Goal: Task Accomplishment & Management: Use online tool/utility

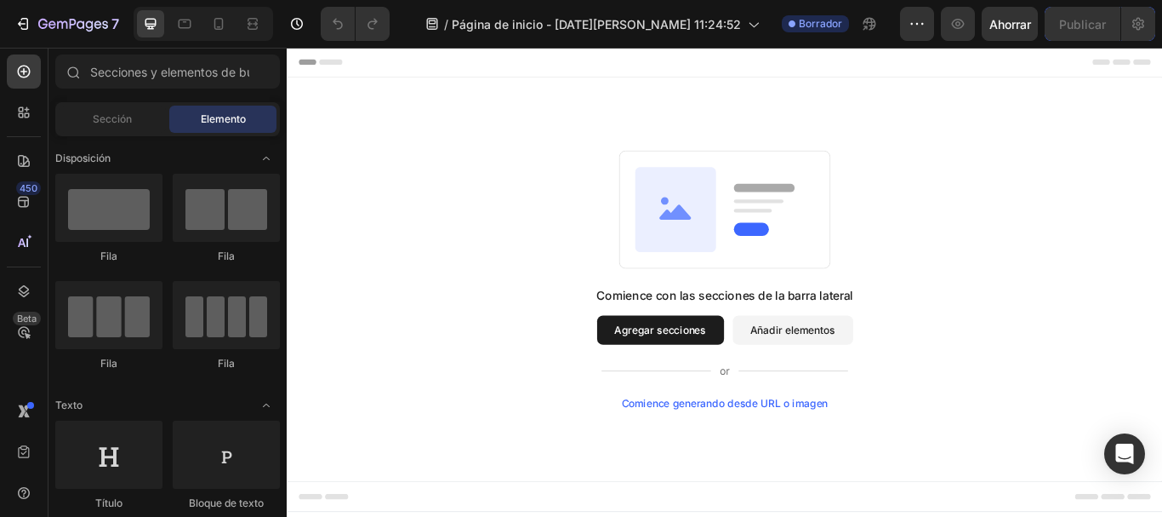
click at [1080, 246] on div "Comience con las secciones de la barra lateral Agregar secciones Añadir element…" at bounding box center [797, 318] width 899 height 301
click at [1162, 326] on div "Comience con las secciones de la barra lateral Agregar secciones Añadir element…" at bounding box center [797, 318] width 899 height 301
click at [1139, 226] on div "Comience con las secciones de la barra lateral Agregar secciones Añadir element…" at bounding box center [797, 318] width 899 height 301
click at [1120, 383] on div "Comience con las secciones de la barra lateral Agregar secciones Añadir element…" at bounding box center [797, 318] width 899 height 301
click at [1119, 226] on div "Comience con las secciones de la barra lateral Agregar secciones Añadir element…" at bounding box center [797, 318] width 899 height 301
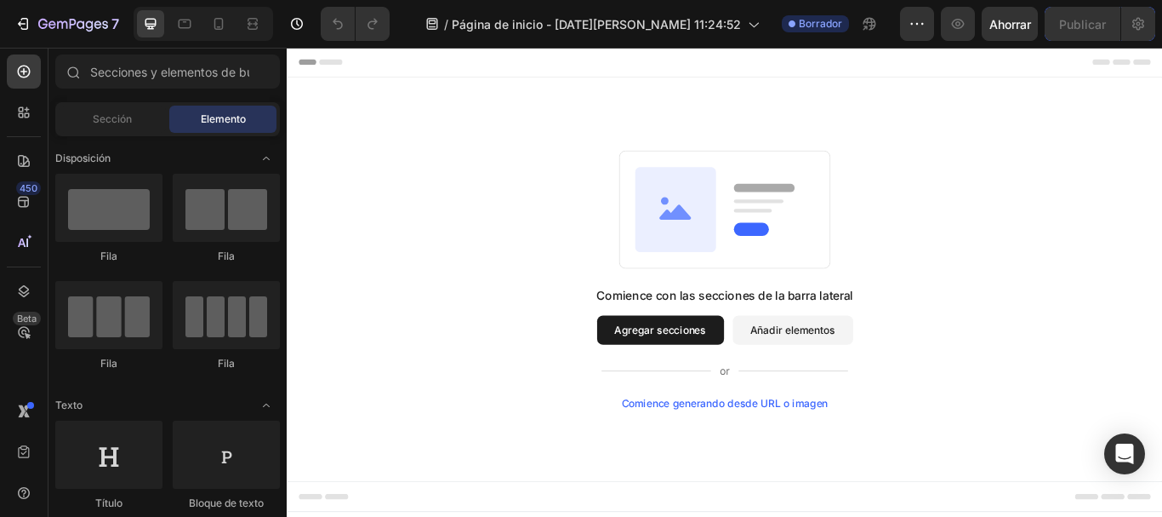
click at [1058, 390] on div "Comience con las secciones de la barra lateral Agregar secciones Añadir element…" at bounding box center [797, 318] width 899 height 301
click at [389, 233] on div "Comience con las secciones de la barra lateral Agregar secciones Añadir element…" at bounding box center [797, 318] width 899 height 301
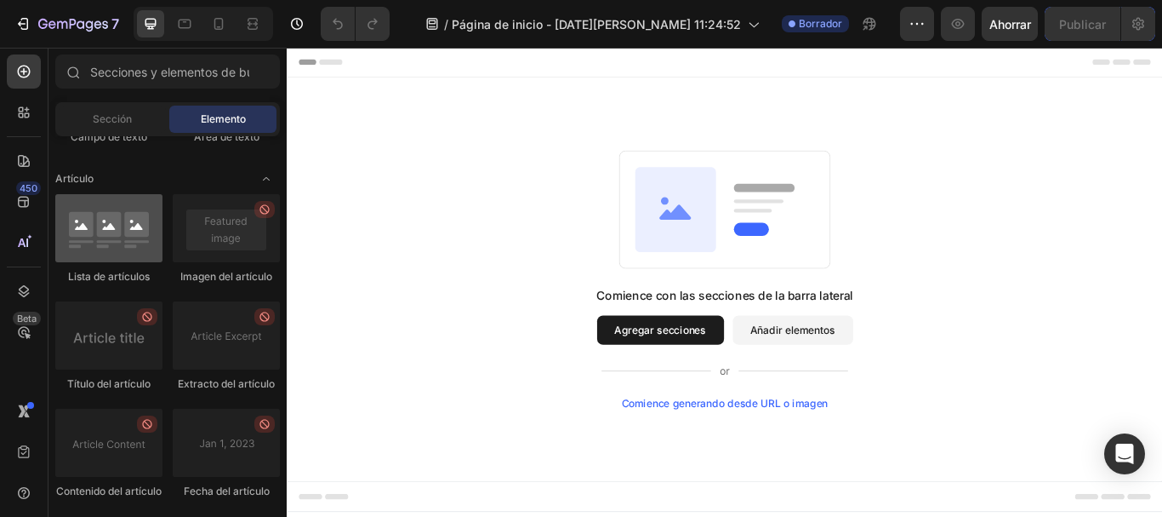
scroll to position [4927, 0]
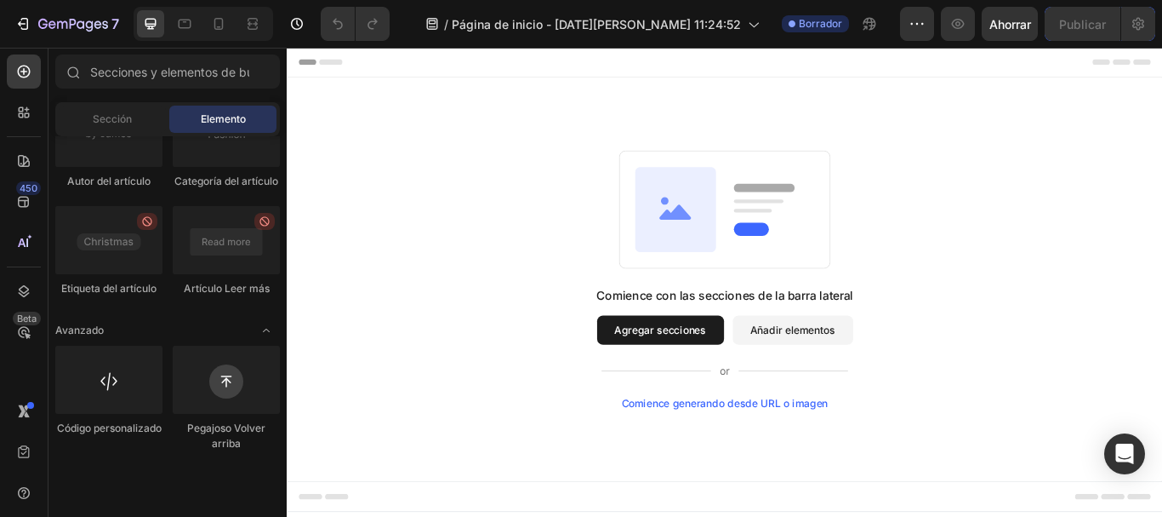
click at [874, 373] on font "Añadir elementos" at bounding box center [877, 376] width 100 height 14
click at [864, 380] on font "Añadir elementos" at bounding box center [877, 376] width 100 height 14
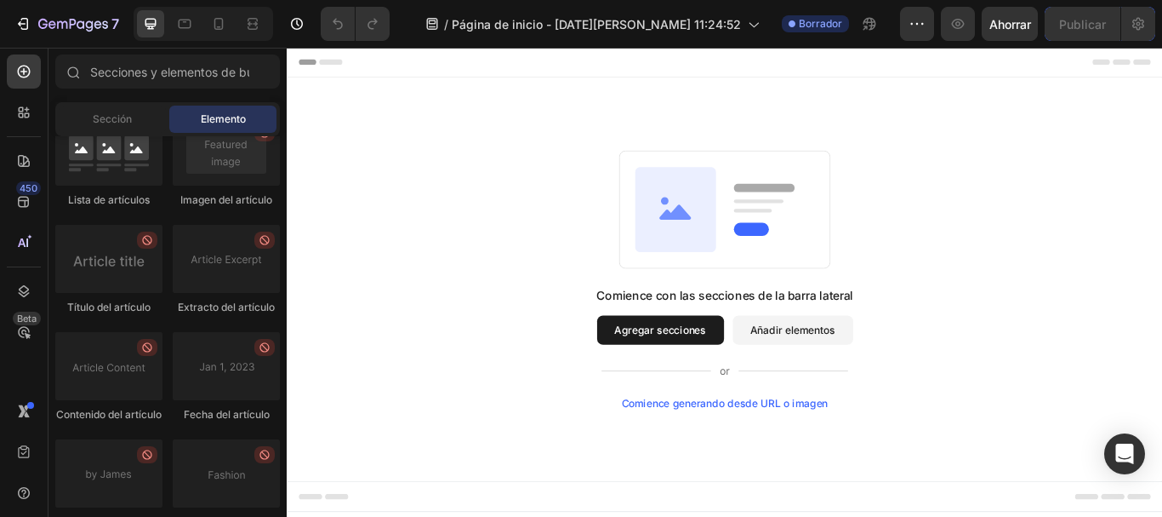
click at [1064, 335] on div "Comience con las secciones de la barra lateral Agregar secciones Añadir element…" at bounding box center [797, 318] width 899 height 301
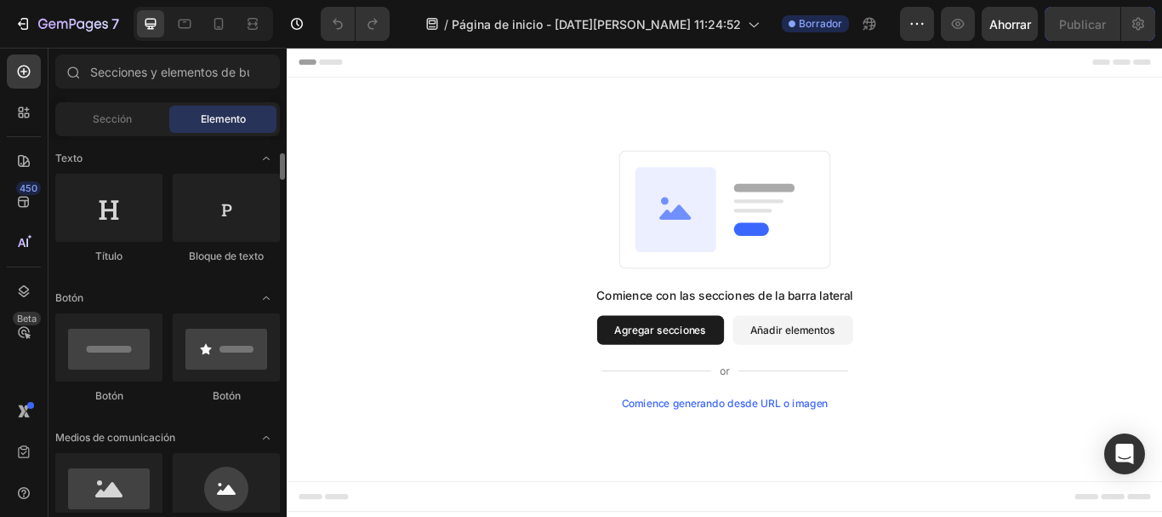
scroll to position [0, 0]
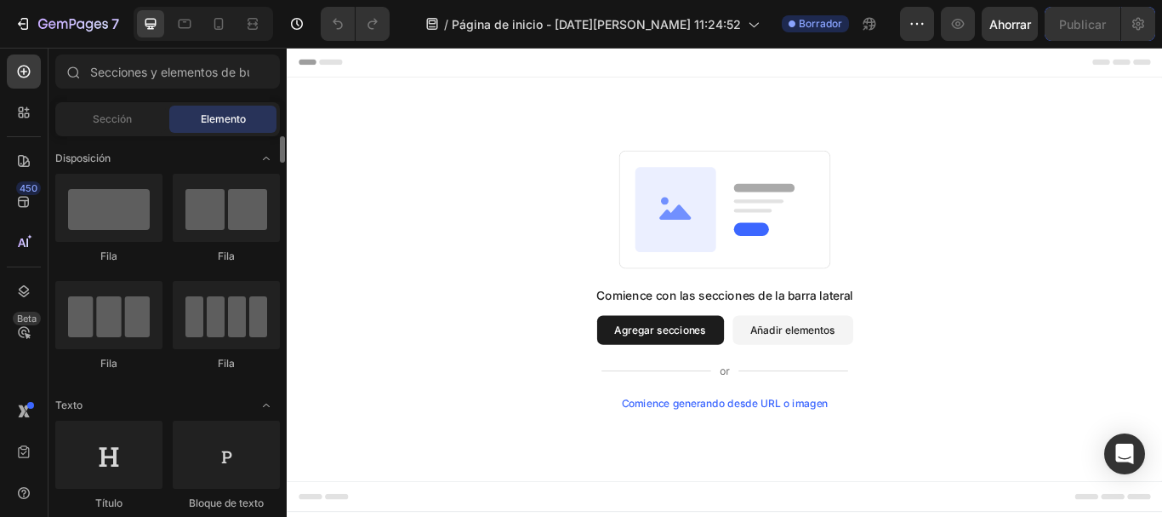
click at [592, 168] on div "Comience con las secciones de la barra lateral Agregar secciones Añadir element…" at bounding box center [797, 318] width 899 height 301
click at [546, 277] on div "Comience con las secciones de la barra lateral Agregar secciones Añadir element…" at bounding box center [797, 318] width 899 height 301
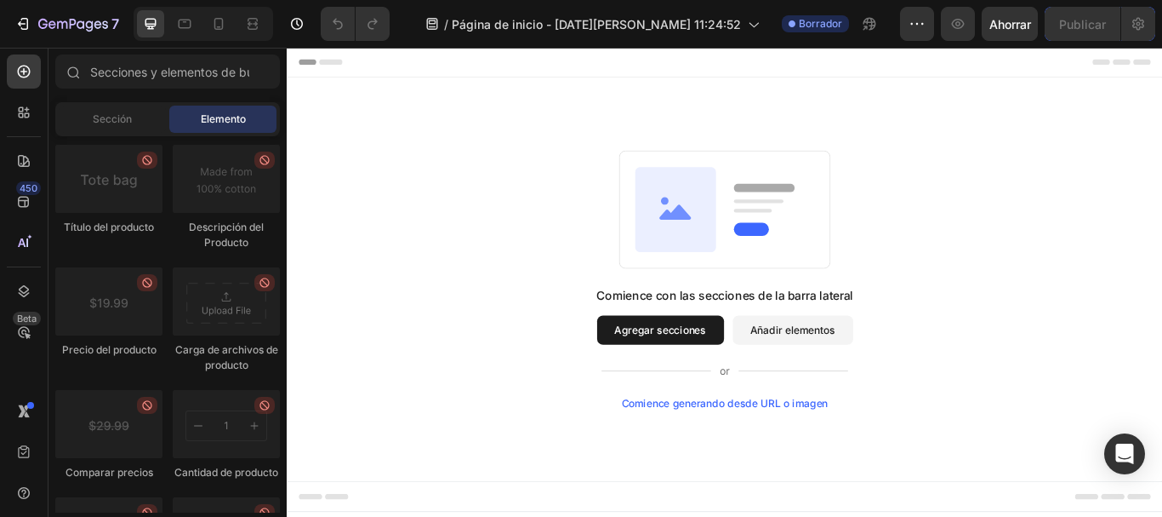
scroll to position [3404, 0]
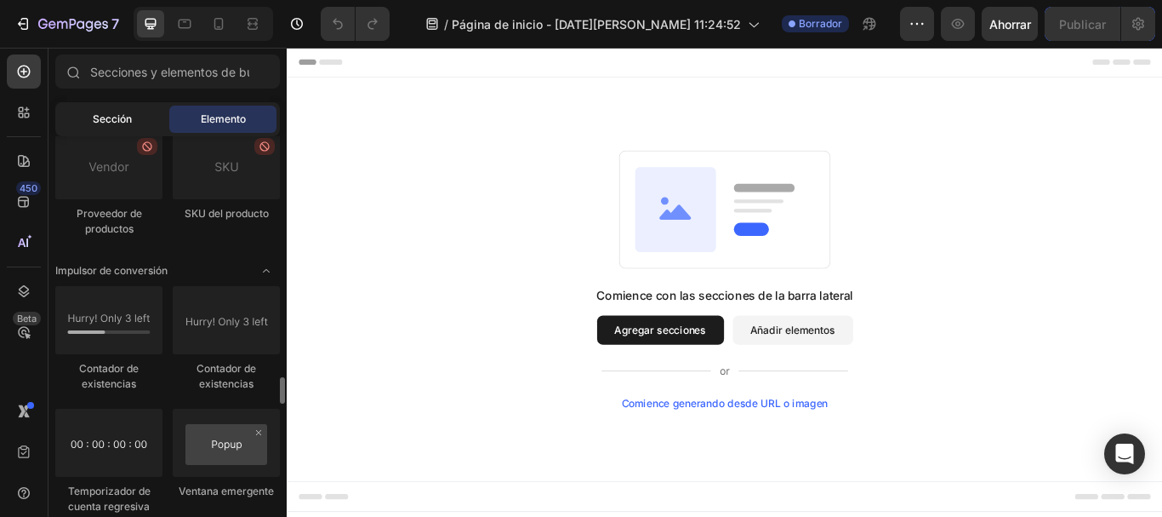
click at [103, 116] on font "Sección" at bounding box center [112, 118] width 39 height 13
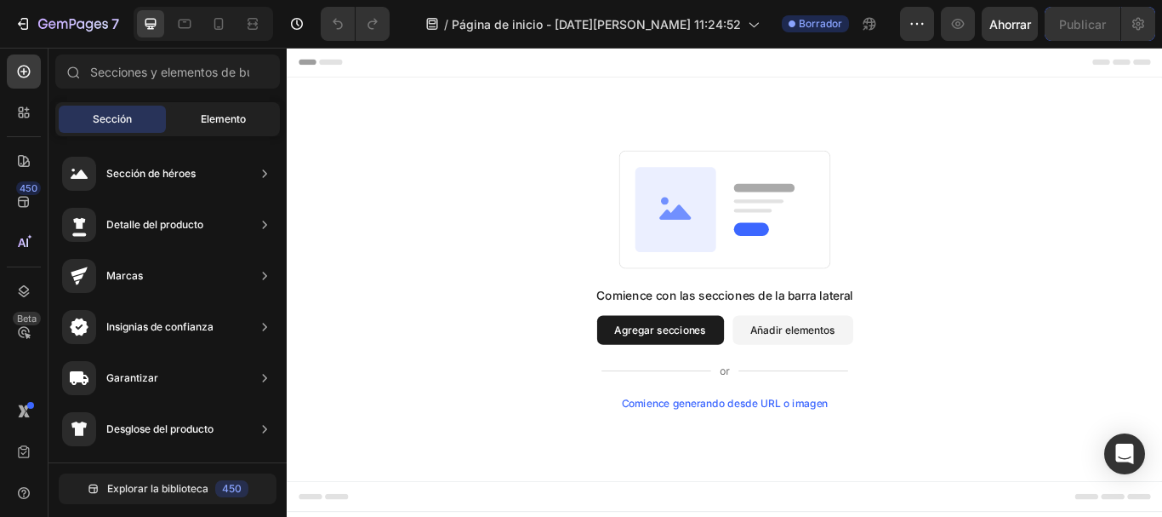
click at [205, 120] on font "Elemento" at bounding box center [223, 118] width 45 height 13
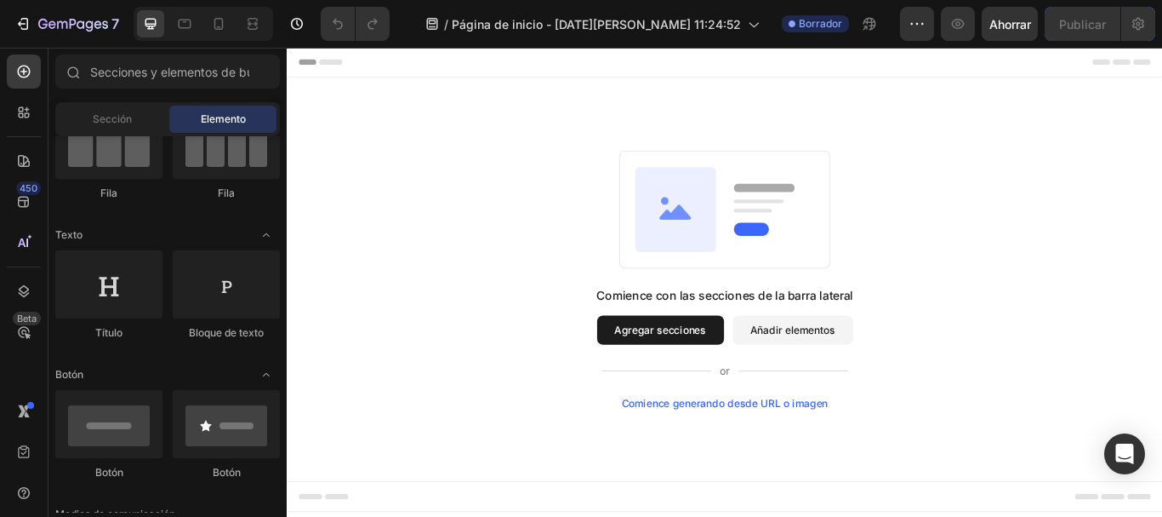
scroll to position [0, 0]
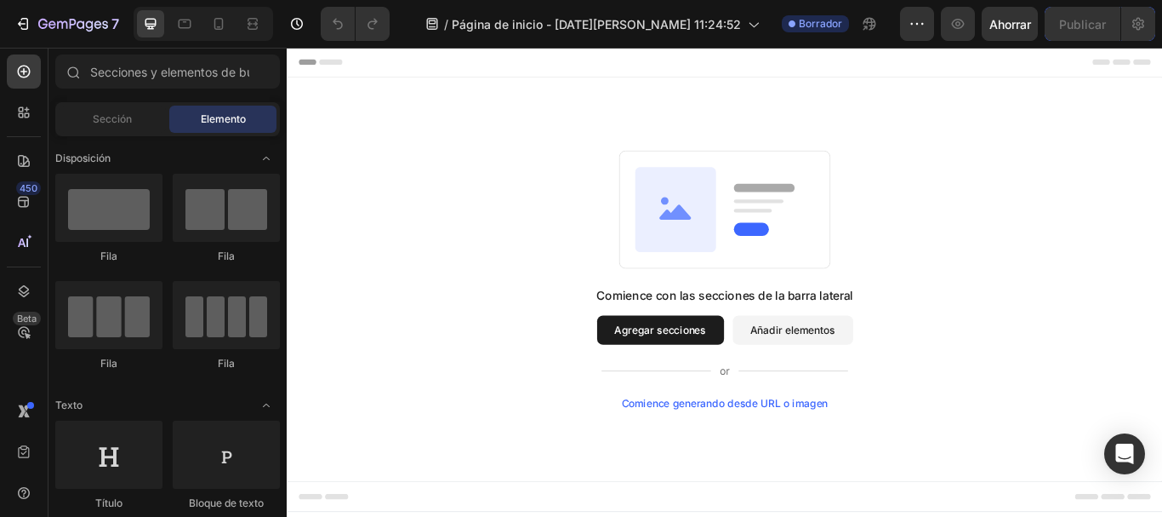
drag, startPoint x: 604, startPoint y: 81, endPoint x: 774, endPoint y: 267, distance: 252.4
click at [466, 255] on div "Comience con las secciones de la barra lateral Agregar secciones Añadir element…" at bounding box center [797, 318] width 899 height 301
